Goal: Task Accomplishment & Management: Use online tool/utility

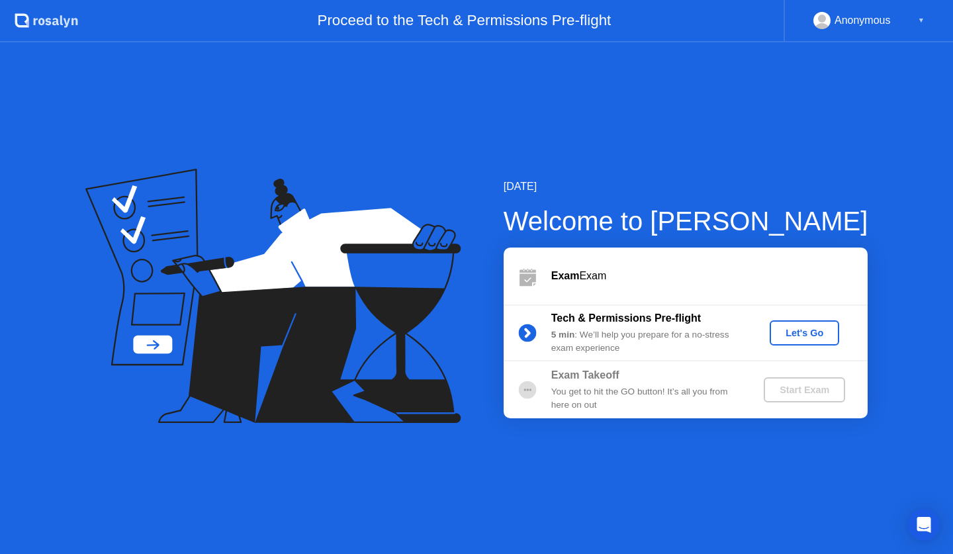
click at [798, 336] on div "Let's Go" at bounding box center [804, 333] width 59 height 11
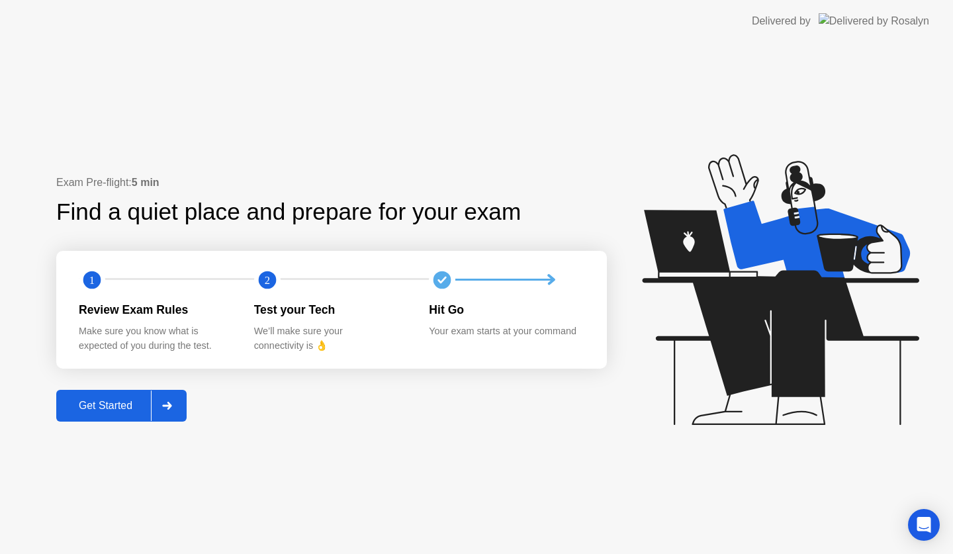
click at [68, 411] on div "Get Started" at bounding box center [105, 406] width 91 height 12
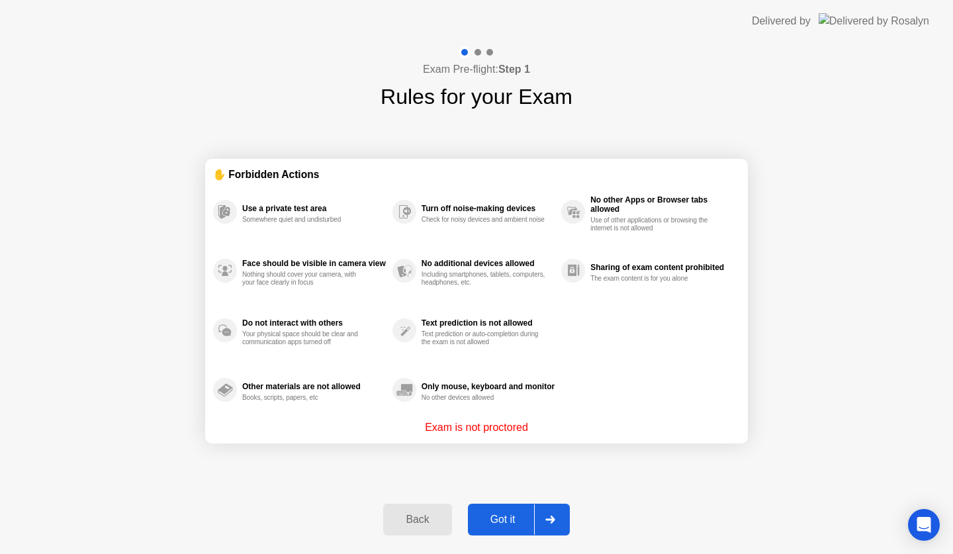
click at [475, 516] on div "Got it" at bounding box center [503, 520] width 62 height 12
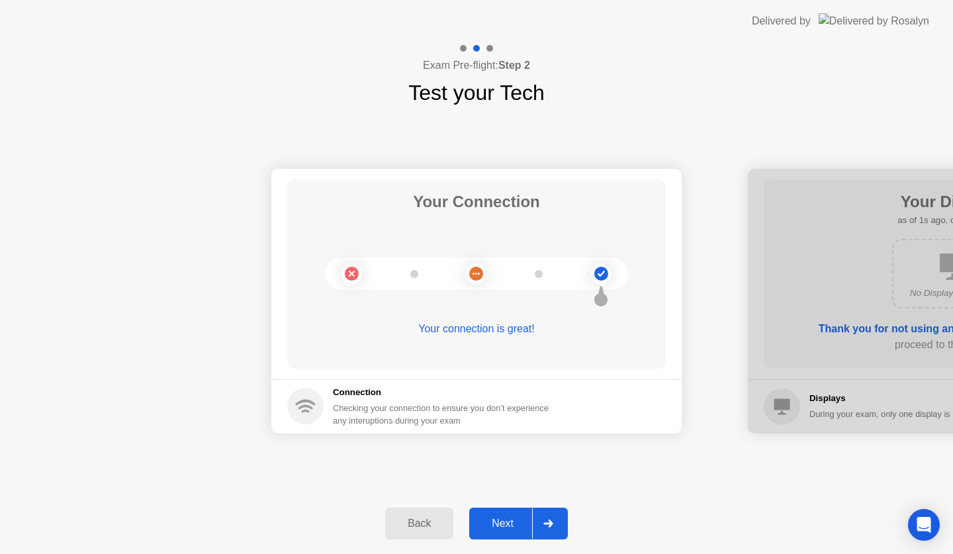
click at [511, 525] on div "Next" at bounding box center [502, 524] width 59 height 12
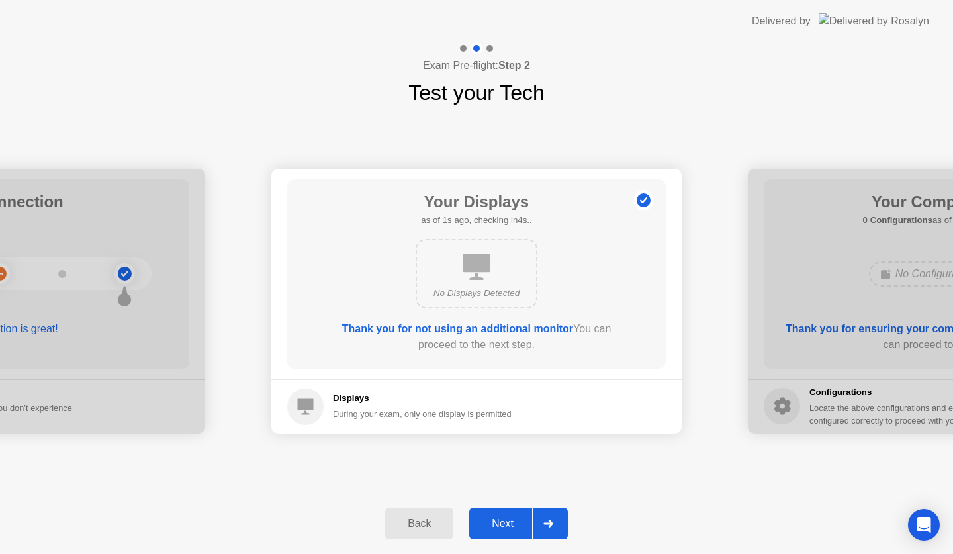
drag, startPoint x: 511, startPoint y: 525, endPoint x: 511, endPoint y: 540, distance: 15.2
click at [511, 540] on div "Back Next" at bounding box center [476, 523] width 953 height 61
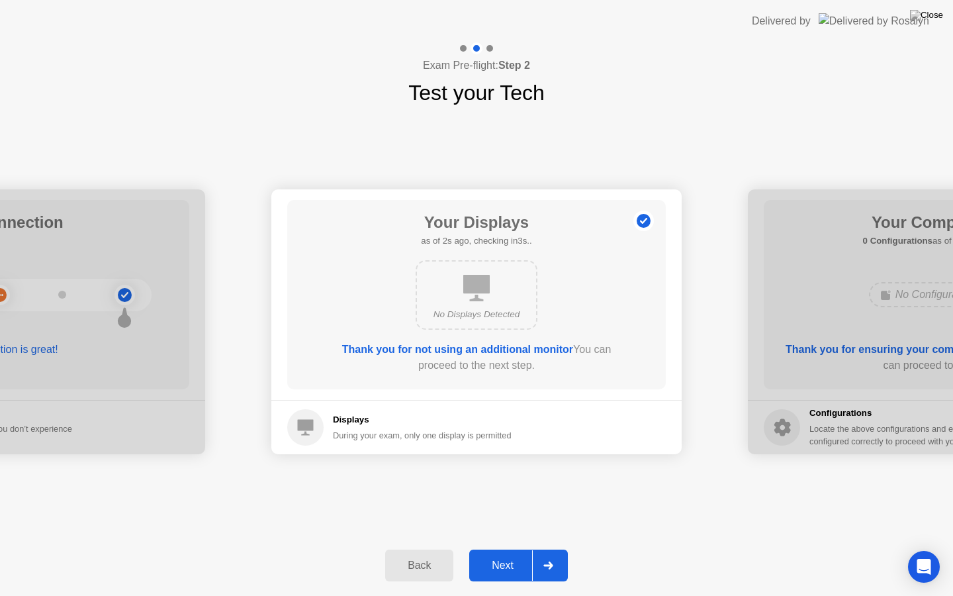
click at [510, 553] on div "Next" at bounding box center [502, 565] width 59 height 12
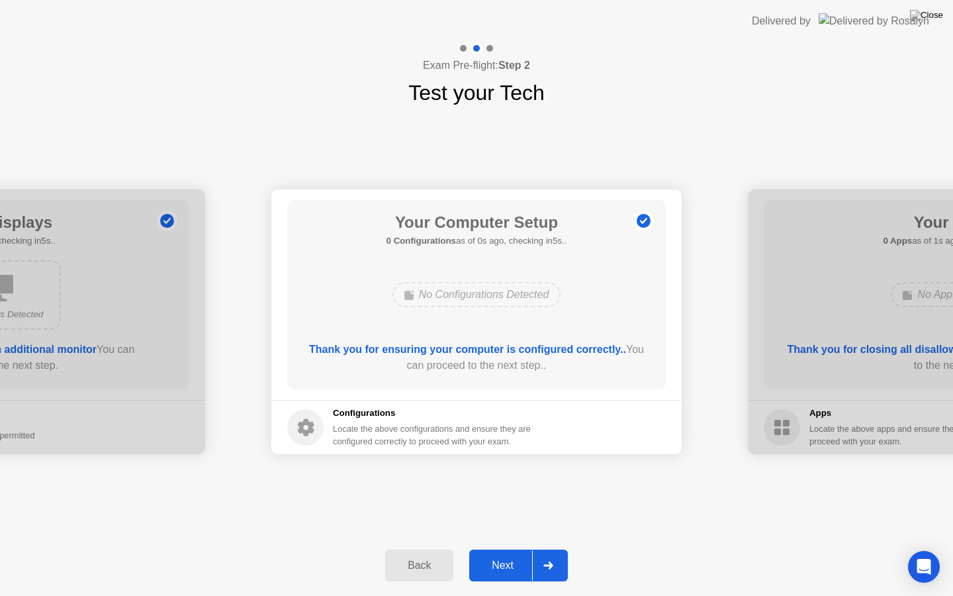
click at [510, 553] on div "Next" at bounding box center [502, 565] width 59 height 12
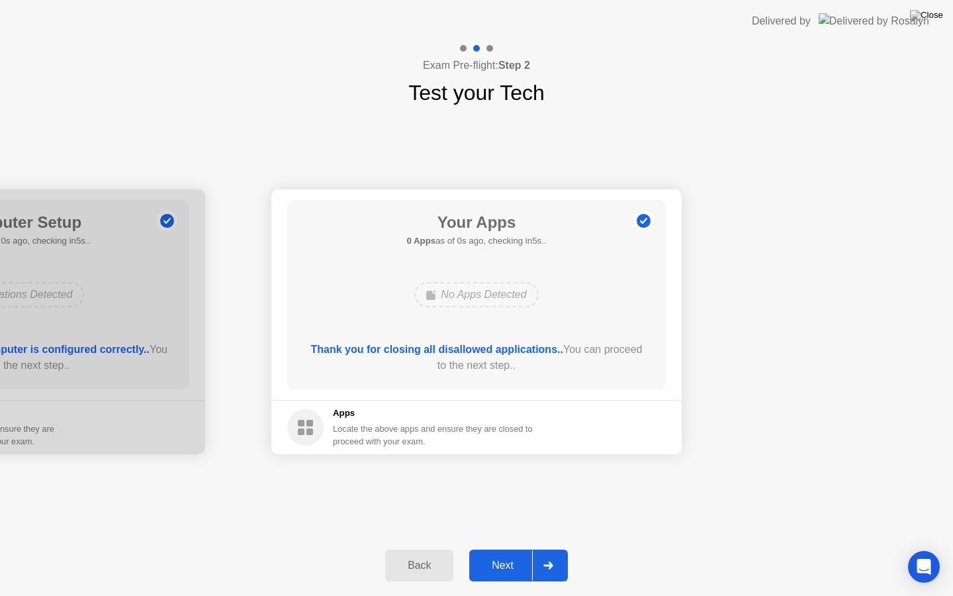
click at [510, 553] on div "Next" at bounding box center [502, 565] width 59 height 12
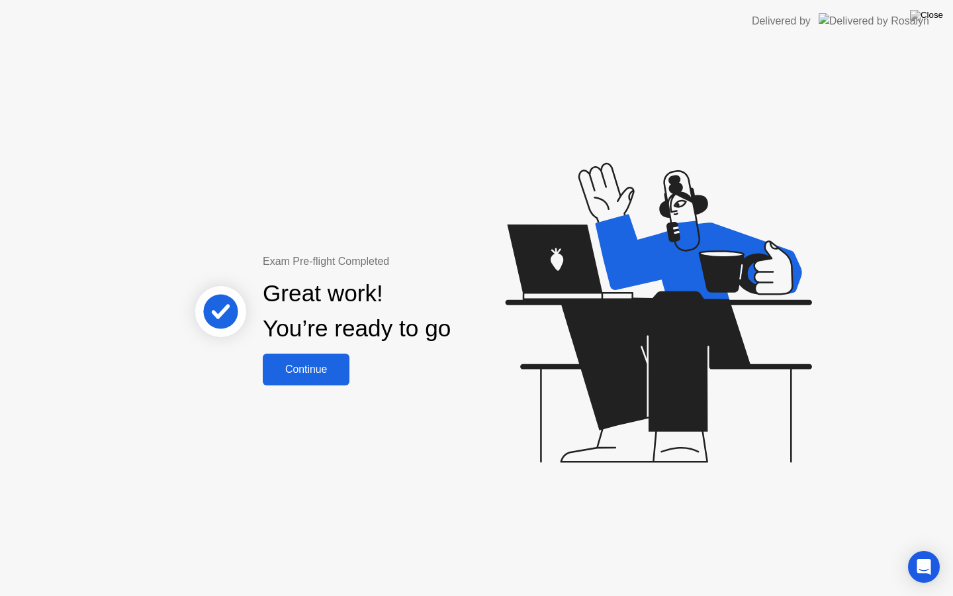
click at [314, 363] on div "Continue" at bounding box center [306, 369] width 79 height 12
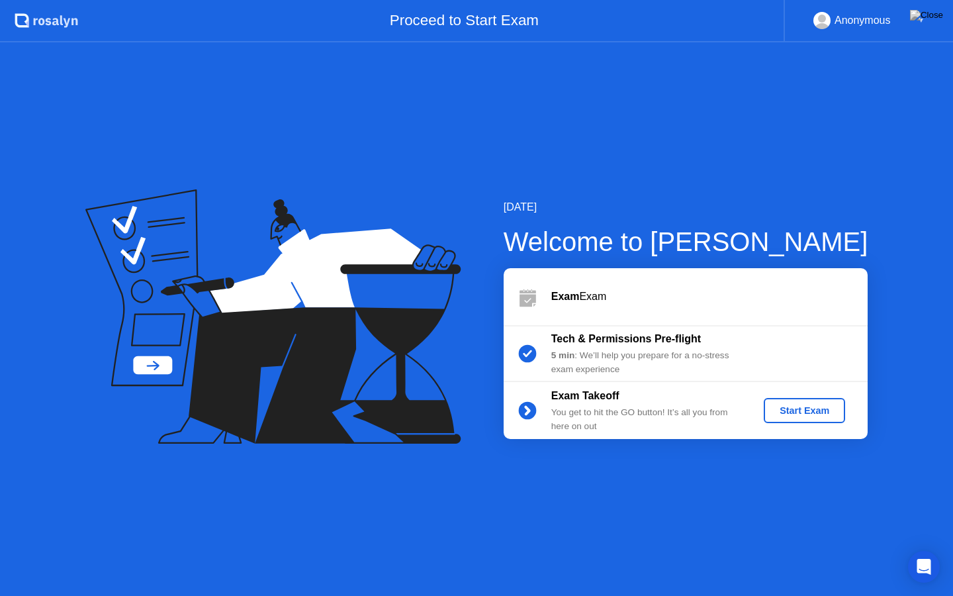
click at [775, 416] on div "Start Exam" at bounding box center [804, 410] width 71 height 11
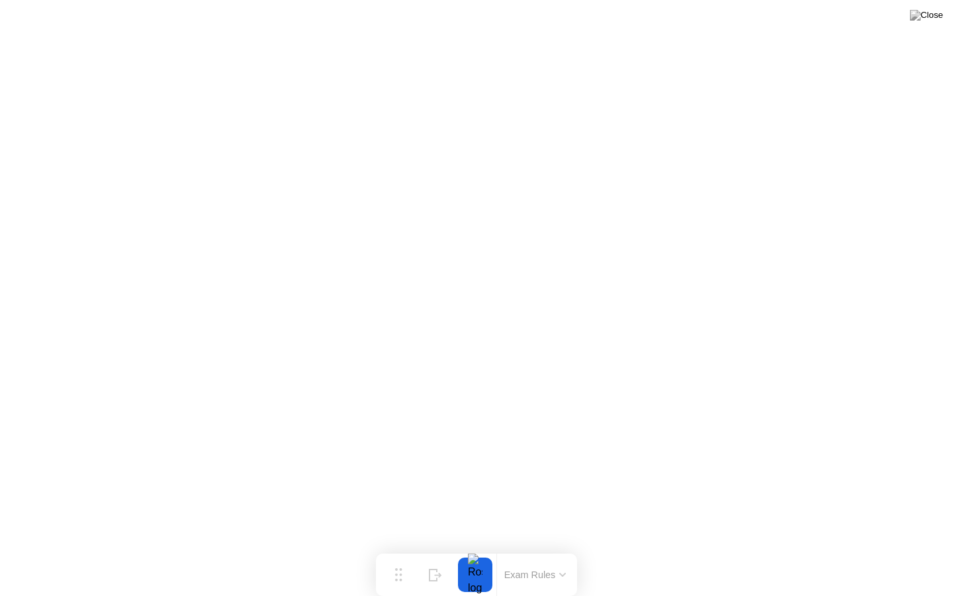
click at [520, 553] on button "Exam Rules" at bounding box center [535, 575] width 70 height 12
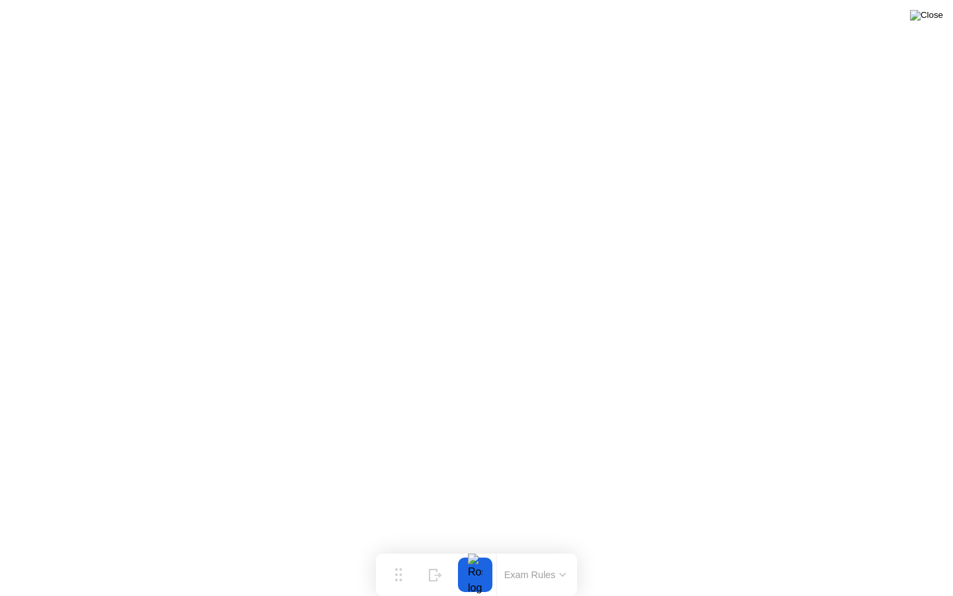
click at [931, 19] on img at bounding box center [926, 15] width 33 height 11
click at [606, 553] on div at bounding box center [476, 596] width 953 height 0
drag, startPoint x: 408, startPoint y: 578, endPoint x: 37, endPoint y: 584, distance: 370.8
click at [36, 553] on div "Move" at bounding box center [27, 585] width 17 height 8
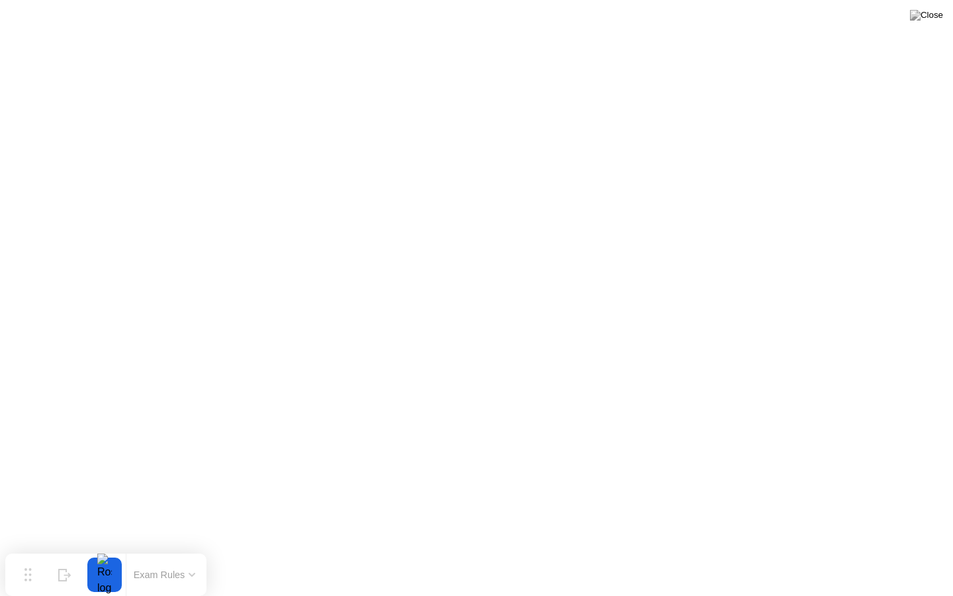
click at [157, 553] on button "Exam Rules" at bounding box center [165, 575] width 70 height 12
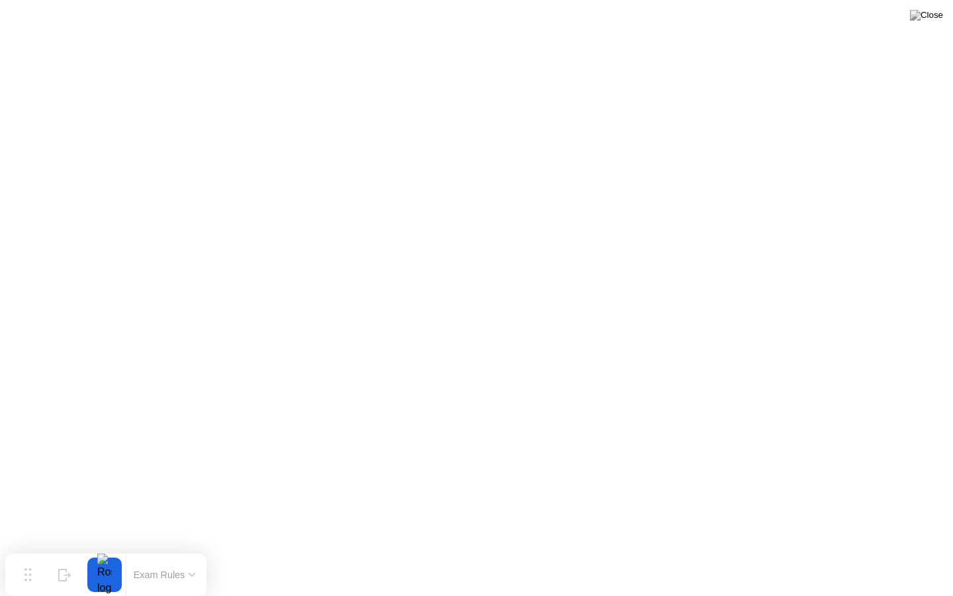
click at [114, 553] on div at bounding box center [105, 574] width 28 height 34
click at [938, 20] on img at bounding box center [926, 15] width 33 height 11
